Goal: Task Accomplishment & Management: Complete application form

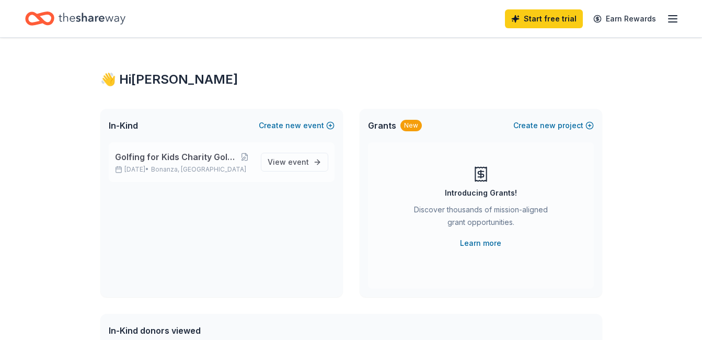
click at [232, 158] on span "Golfing for Kids Charity Golf Tournament" at bounding box center [176, 157] width 122 height 13
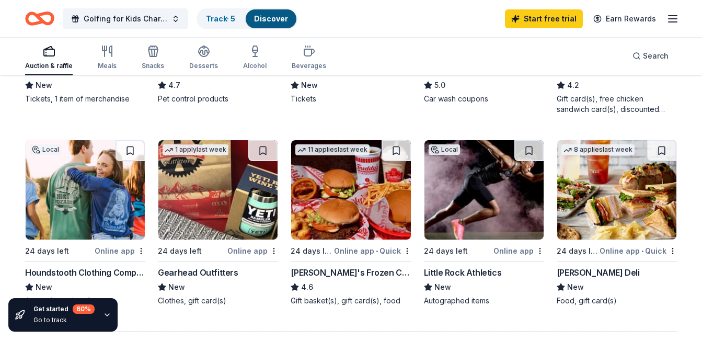
scroll to position [642, 0]
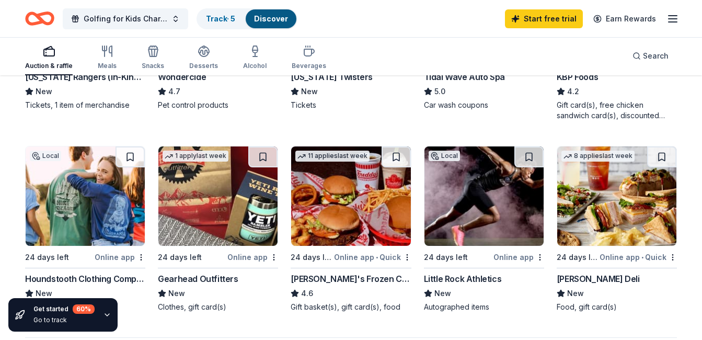
click at [353, 281] on div "Freddy's Frozen Custard & Steakburgers" at bounding box center [351, 278] width 120 height 13
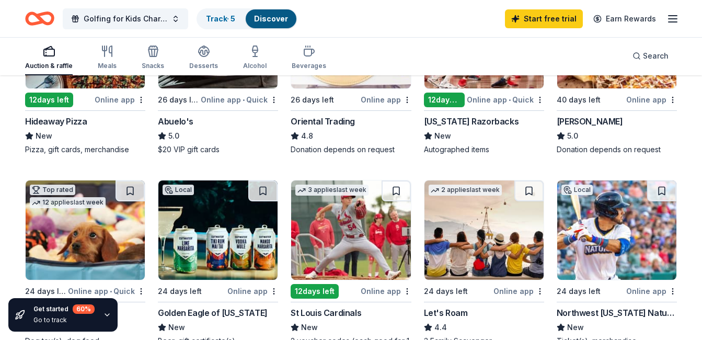
scroll to position [209, 0]
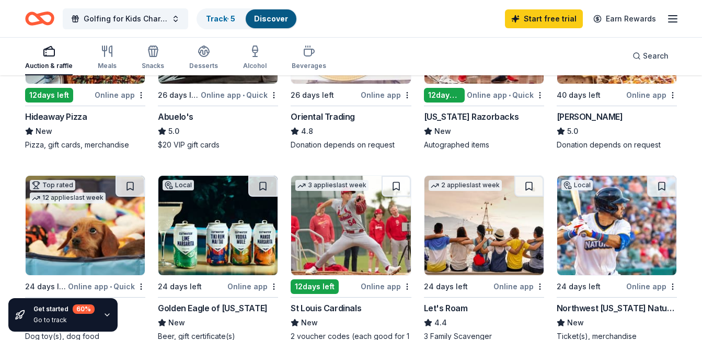
click at [350, 296] on div "3 applies last week 12 days left Online app St Louis Cardinals New 2 voucher co…" at bounding box center [351, 263] width 120 height 177
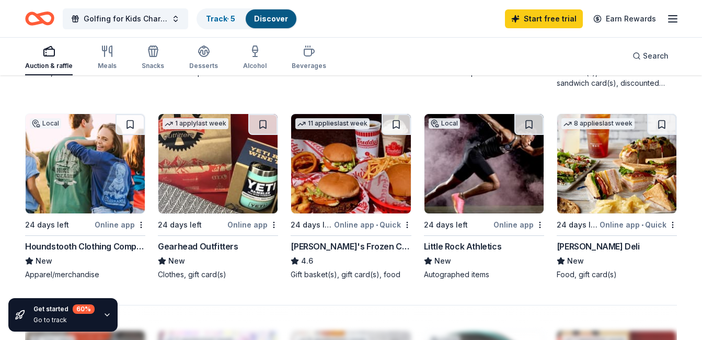
scroll to position [671, 0]
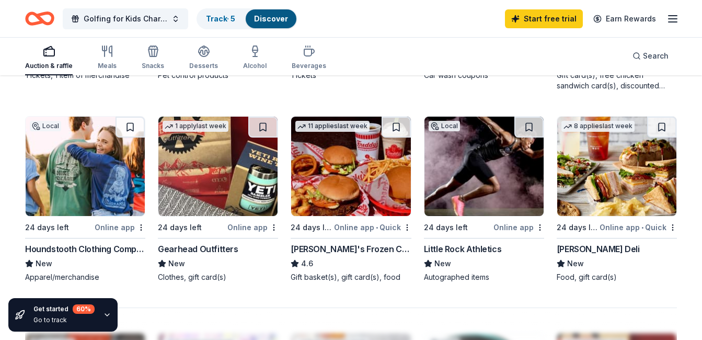
click at [580, 251] on div "McAlister's Deli" at bounding box center [598, 249] width 83 height 13
click at [479, 249] on div "Little Rock Athletics" at bounding box center [463, 249] width 78 height 13
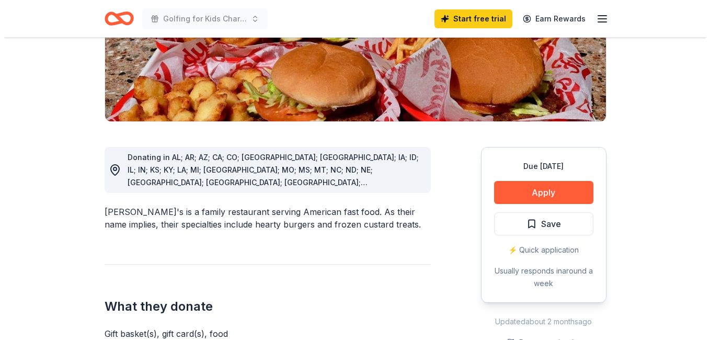
scroll to position [223, 0]
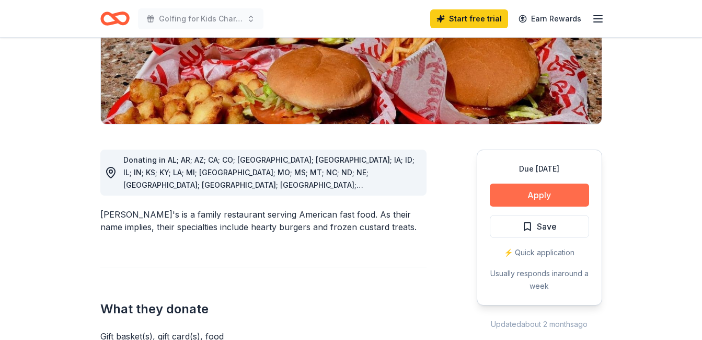
click at [558, 184] on button "Apply" at bounding box center [539, 195] width 99 height 23
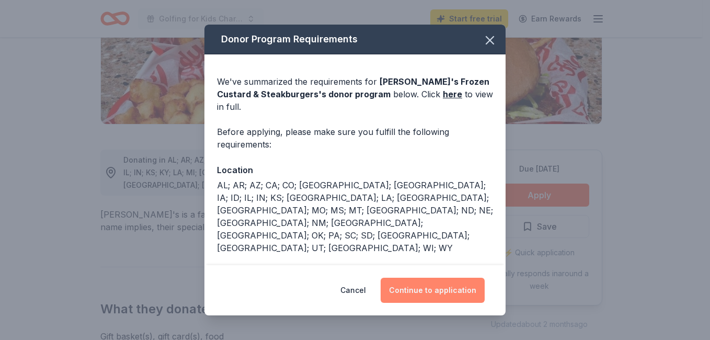
click at [446, 285] on button "Continue to application" at bounding box center [433, 290] width 104 height 25
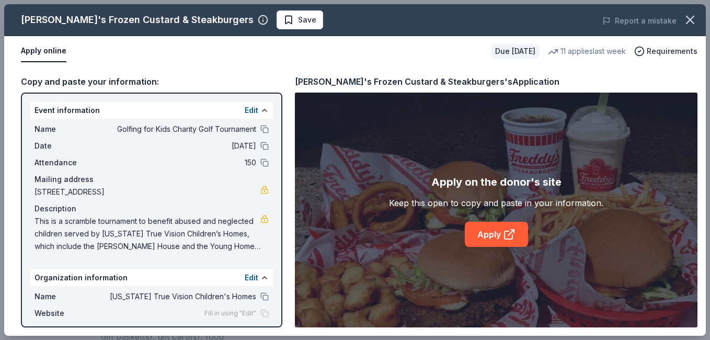
click at [221, 233] on span "This is a scramble tournament to benefit abused and neglected children served b…" at bounding box center [148, 234] width 226 height 38
click at [475, 245] on link "Apply" at bounding box center [496, 234] width 63 height 25
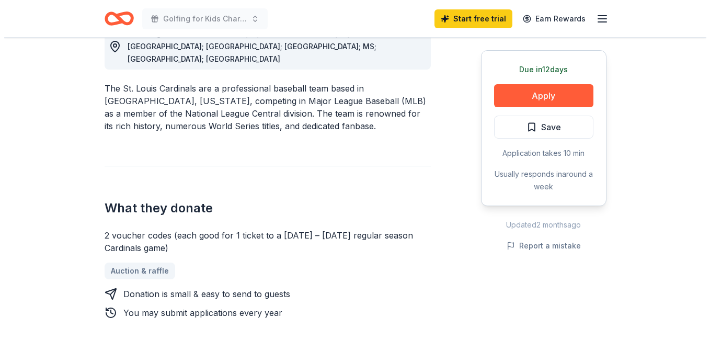
scroll to position [330, 0]
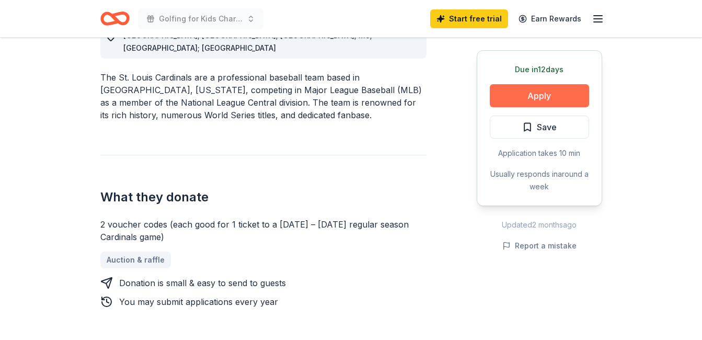
click at [561, 97] on button "Apply" at bounding box center [539, 95] width 99 height 23
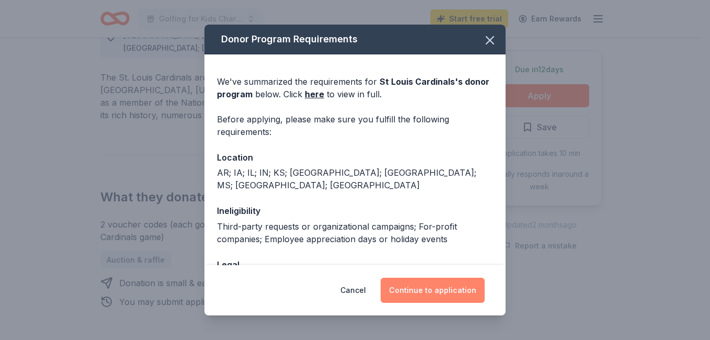
click at [405, 294] on button "Continue to application" at bounding box center [433, 290] width 104 height 25
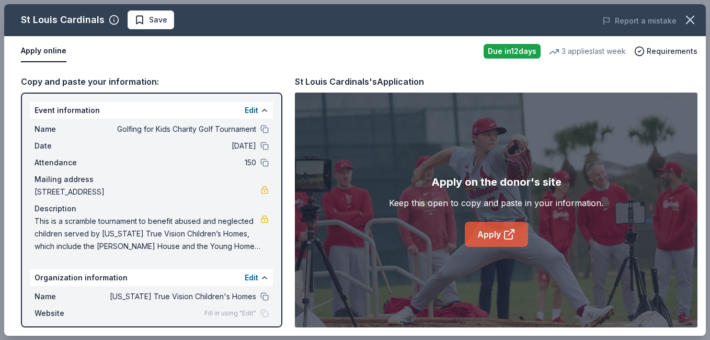
click at [497, 233] on link "Apply" at bounding box center [496, 234] width 63 height 25
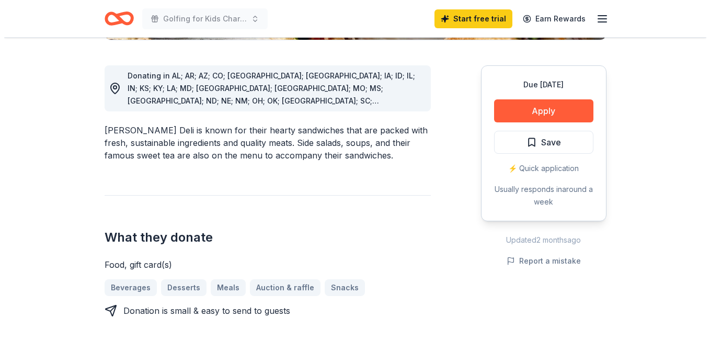
scroll to position [280, 0]
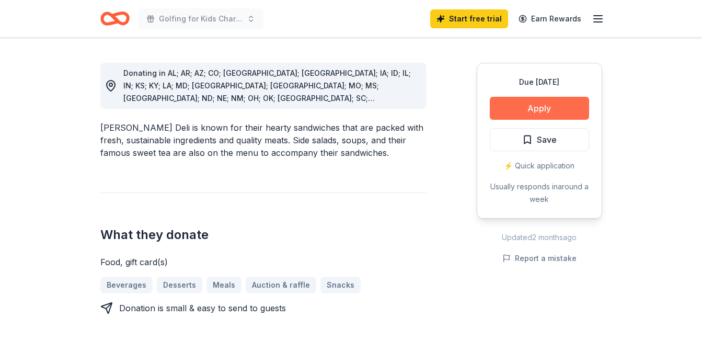
click at [559, 105] on button "Apply" at bounding box center [539, 108] width 99 height 23
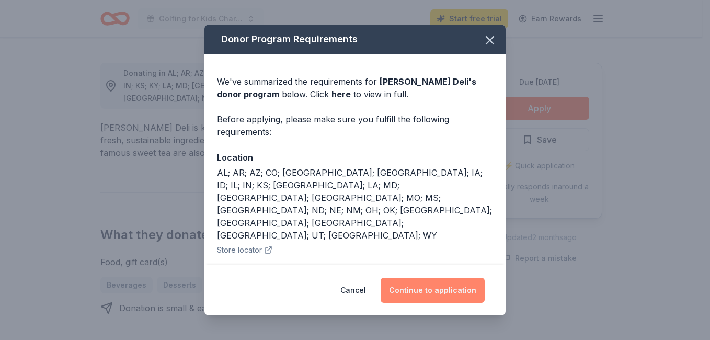
click at [446, 288] on button "Continue to application" at bounding box center [433, 290] width 104 height 25
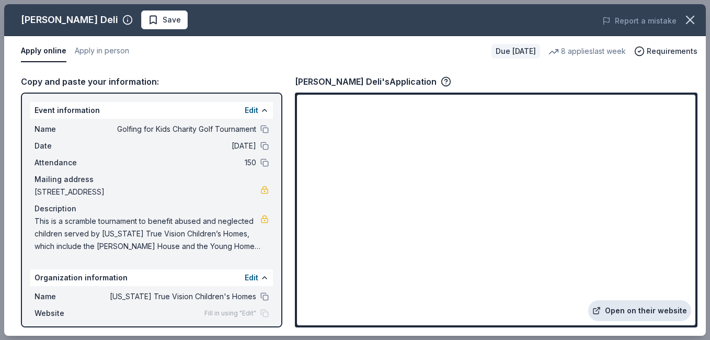
click at [629, 306] on link "Open on their website" at bounding box center [639, 310] width 103 height 21
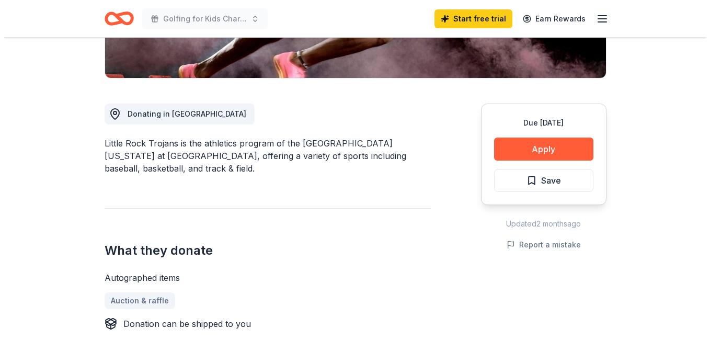
scroll to position [233, 0]
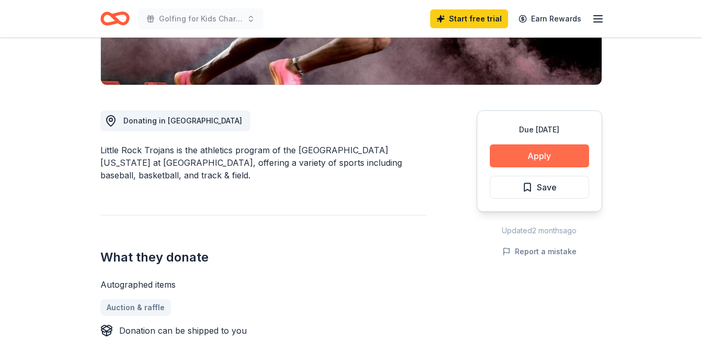
click at [540, 154] on button "Apply" at bounding box center [539, 155] width 99 height 23
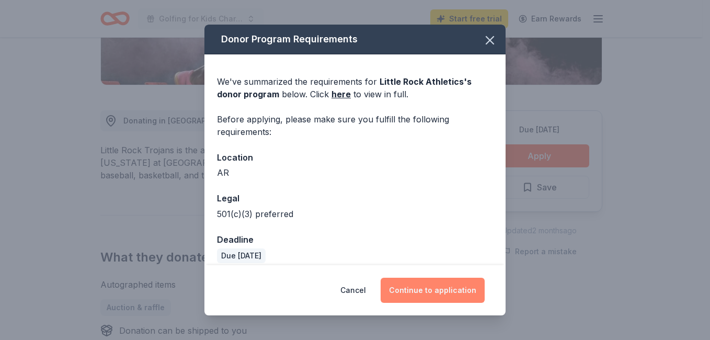
click at [454, 288] on button "Continue to application" at bounding box center [433, 290] width 104 height 25
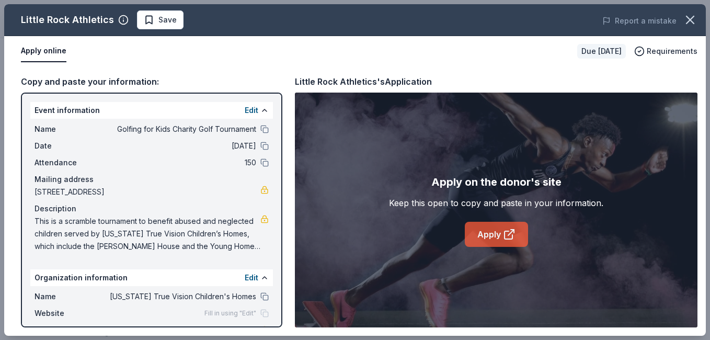
click at [491, 234] on link "Apply" at bounding box center [496, 234] width 63 height 25
